Goal: Information Seeking & Learning: Learn about a topic

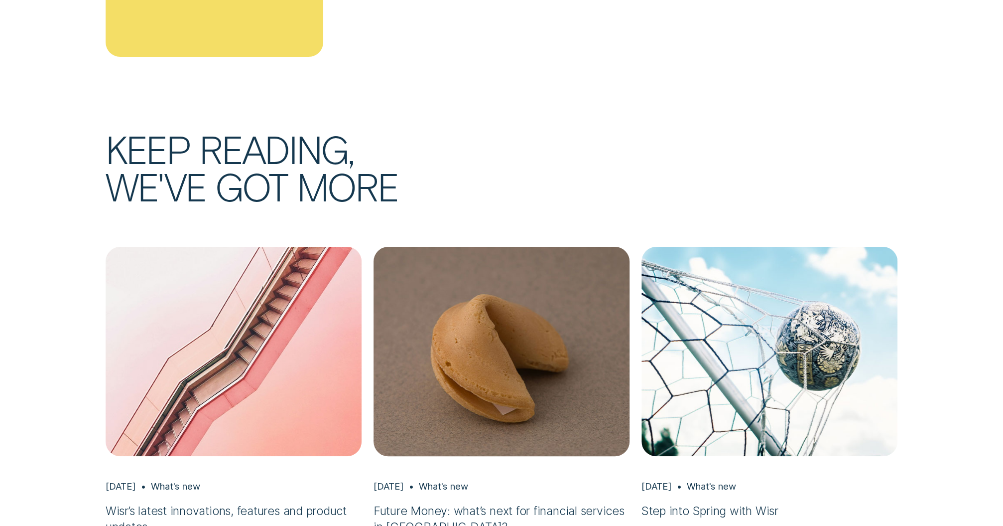
scroll to position [2561, 0]
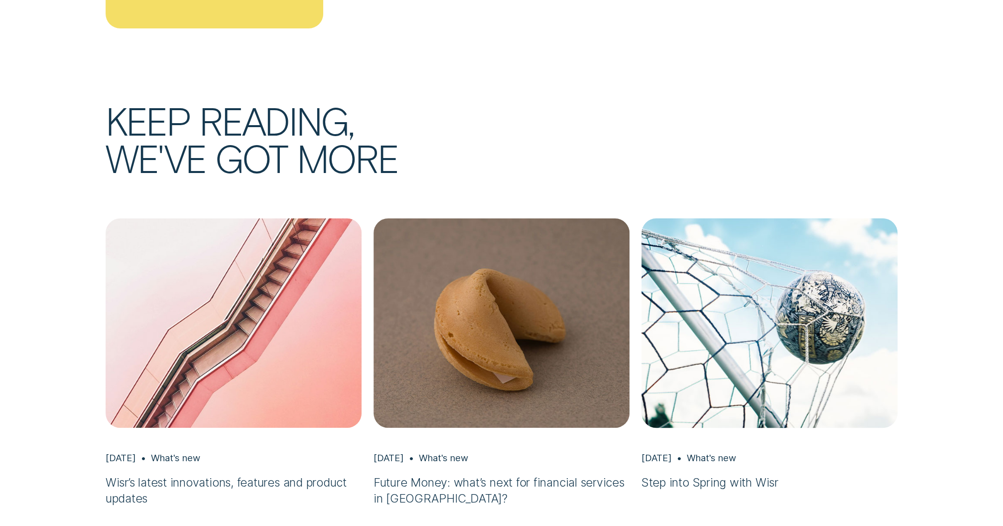
click at [766, 303] on img "Step into Spring with Wisr, Aug 22 What's new" at bounding box center [769, 323] width 269 height 220
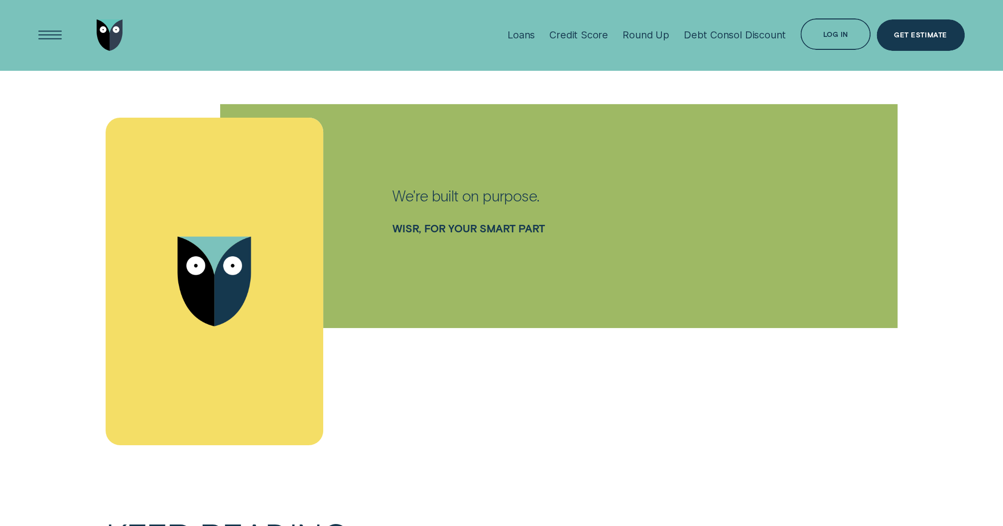
scroll to position [1689, 0]
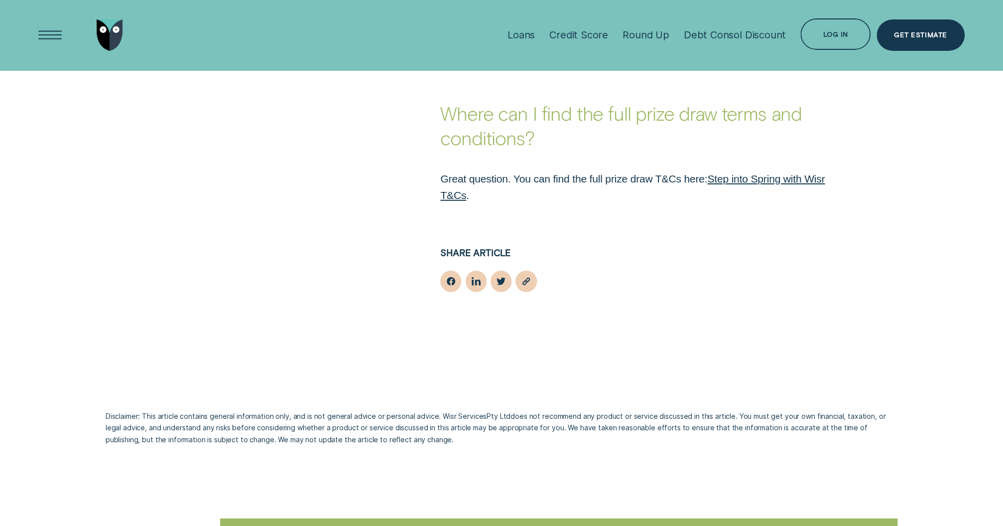
click at [793, 176] on link "Step into Spring with Wisr T&Cs" at bounding box center [632, 187] width 385 height 28
